Goal: Information Seeking & Learning: Learn about a topic

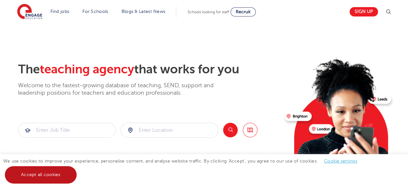
click at [64, 171] on link "Accept all cookies" at bounding box center [41, 174] width 72 height 17
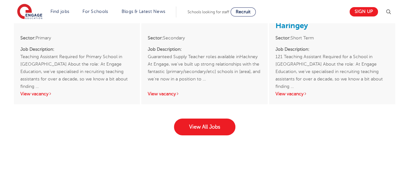
scroll to position [1044, 0]
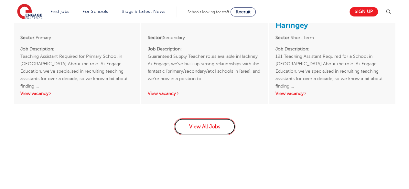
click at [213, 121] on link "View All Jobs" at bounding box center [204, 126] width 61 height 17
click at [213, 118] on link "View All Jobs" at bounding box center [204, 126] width 61 height 17
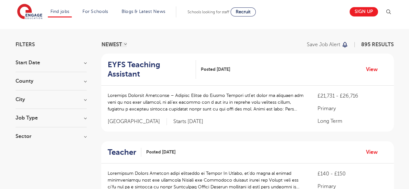
scroll to position [19, 0]
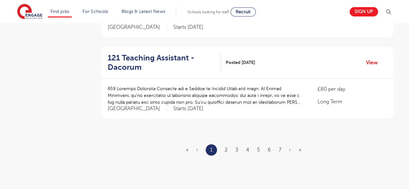
scroll to position [770, 0]
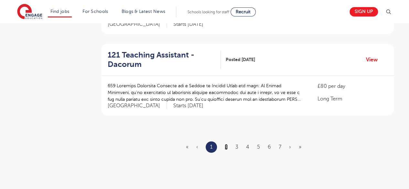
click at [225, 144] on link "2" at bounding box center [226, 147] width 3 height 6
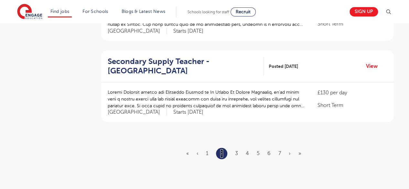
scroll to position [0, 0]
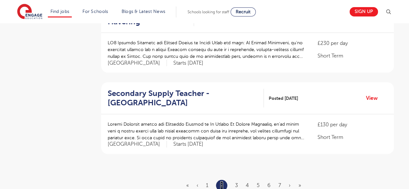
scroll to position [739, 0]
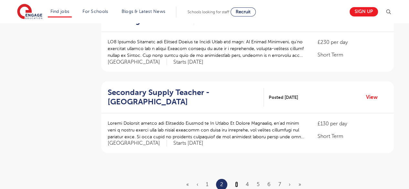
click at [238, 182] on link "3" at bounding box center [236, 185] width 3 height 6
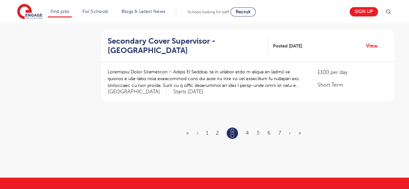
scroll to position [793, 0]
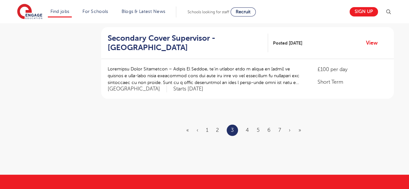
click at [249, 125] on ul "« ‹ 1 2 3 4 5 6 7 › »" at bounding box center [247, 130] width 123 height 11
click at [247, 127] on link "4" at bounding box center [247, 130] width 3 height 6
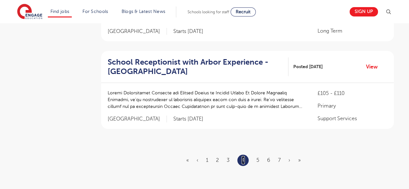
scroll to position [836, 0]
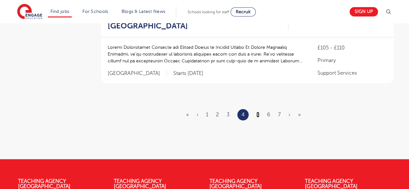
click at [259, 112] on link "5" at bounding box center [257, 115] width 3 height 6
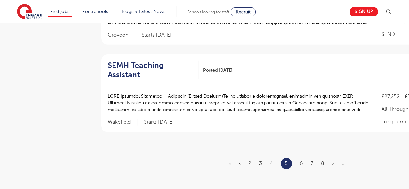
scroll to position [775, 0]
click at [299, 158] on ul "« ‹ 2 3 4 5 6 7 8 › »" at bounding box center [290, 163] width 123 height 11
click at [303, 158] on ul "« ‹ 2 3 4 5 6 7 8 › »" at bounding box center [290, 163] width 123 height 11
click at [301, 160] on link "6" at bounding box center [301, 163] width 3 height 6
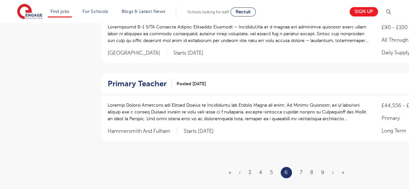
scroll to position [0, 0]
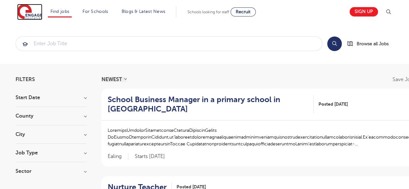
click at [27, 13] on img at bounding box center [29, 12] width 25 height 16
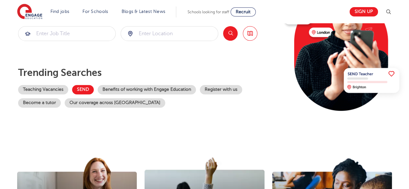
scroll to position [84, 0]
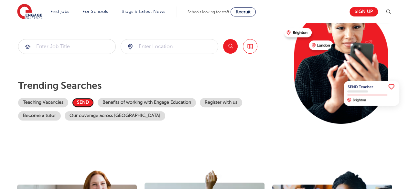
click at [82, 104] on link "SEND" at bounding box center [83, 102] width 22 height 9
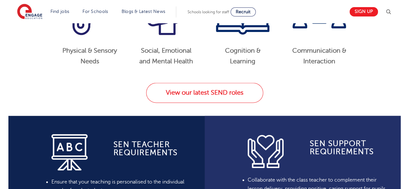
scroll to position [380, 0]
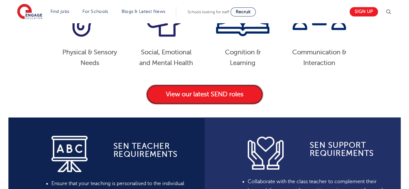
click at [182, 97] on link "View our latest SEND roles" at bounding box center [204, 94] width 117 height 20
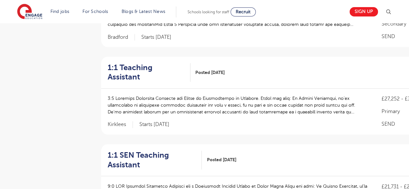
scroll to position [452, 0]
